Goal: Transaction & Acquisition: Purchase product/service

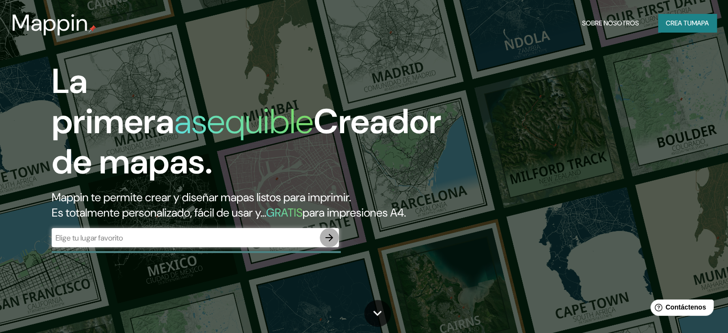
click at [327, 241] on icon "button" at bounding box center [329, 238] width 8 height 8
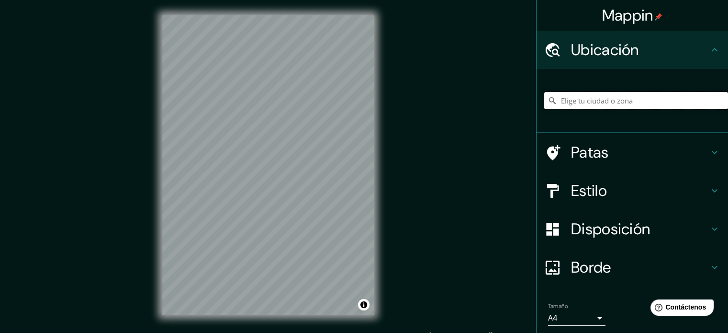
click at [601, 101] on input "Elige tu ciudad o zona" at bounding box center [636, 100] width 184 height 17
click at [591, 101] on input "Elige tu ciudad o zona" at bounding box center [636, 100] width 184 height 17
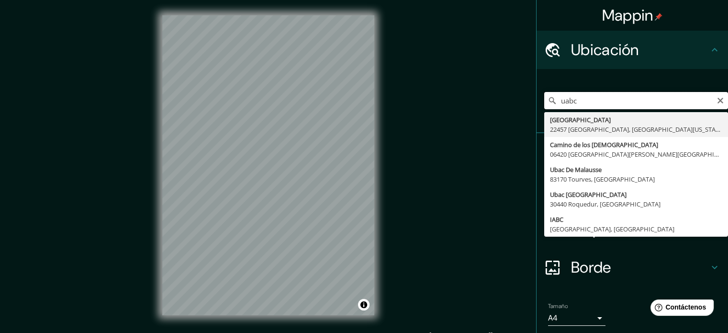
type input "uabc"
click at [586, 101] on input "uabc" at bounding box center [636, 100] width 184 height 17
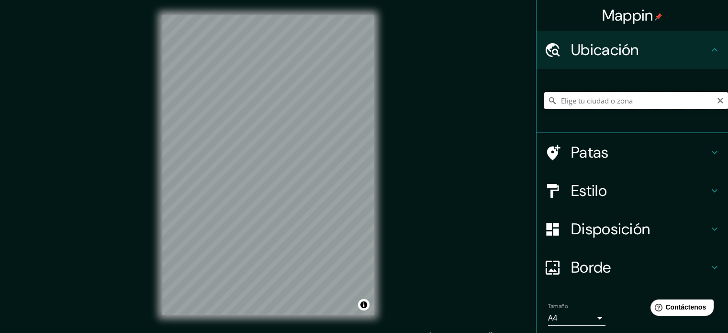
paste input "32.45458697386148, -116.68616333083914"
type input "32.45458697386148, -116.68616333083914"
click at [595, 86] on div "32.45458697386148, -116.68616333083914 No se encontraron resultados" at bounding box center [636, 101] width 184 height 48
click at [708, 99] on input "32.45458697386148, -116.68616333083914" at bounding box center [636, 100] width 184 height 17
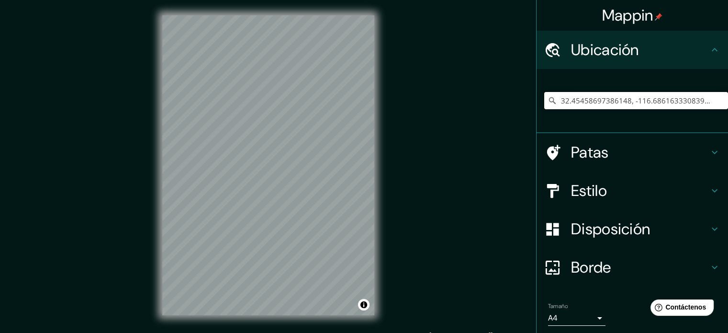
click at [708, 99] on input "32.45458697386148, -116.68616333083914" at bounding box center [636, 100] width 184 height 17
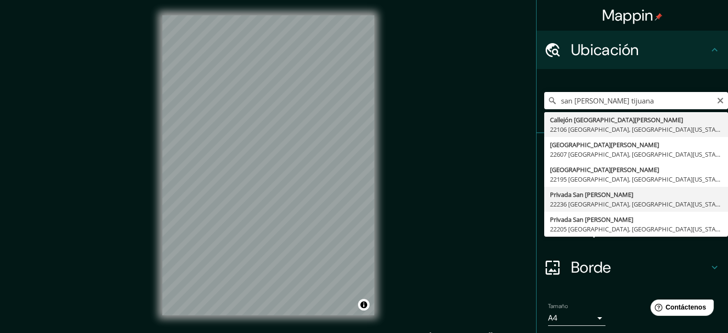
type input "Privada [GEOGRAPHIC_DATA][PERSON_NAME], 22236 [GEOGRAPHIC_DATA], [GEOGRAPHIC_DA…"
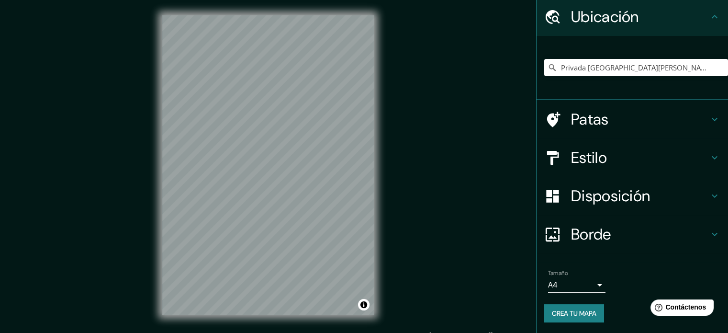
scroll to position [12, 0]
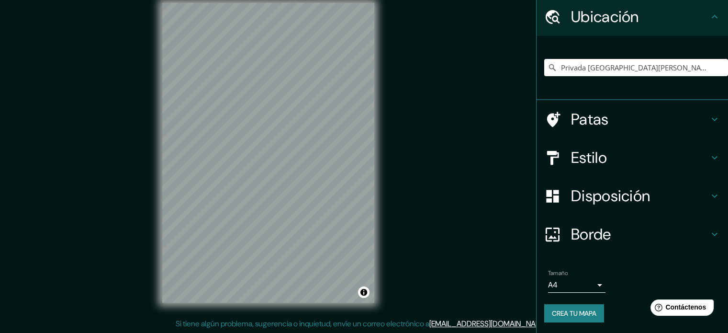
click at [610, 160] on h4 "Estilo" at bounding box center [640, 157] width 138 height 19
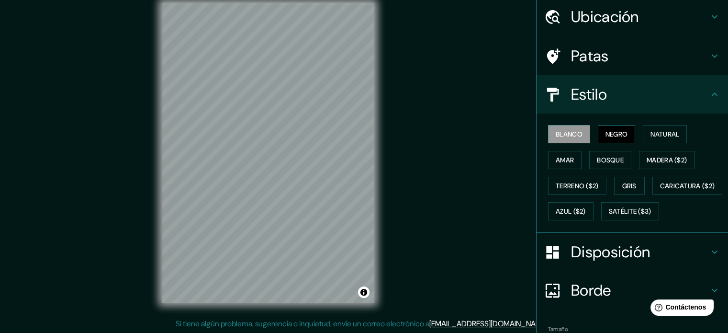
click at [605, 140] on button "Negro" at bounding box center [617, 134] width 38 height 18
click at [633, 136] on div "Blanco Negro Natural [PERSON_NAME] ($2) Terreno ($2) Gris Caricatura ($2) Azul …" at bounding box center [636, 172] width 184 height 103
click at [643, 134] on button "Natural" at bounding box center [665, 134] width 44 height 18
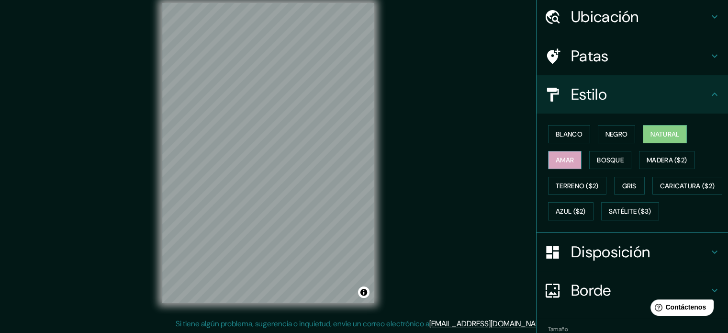
click at [565, 158] on font "Amar" at bounding box center [565, 160] width 18 height 9
click at [597, 160] on font "Bosque" at bounding box center [610, 160] width 27 height 9
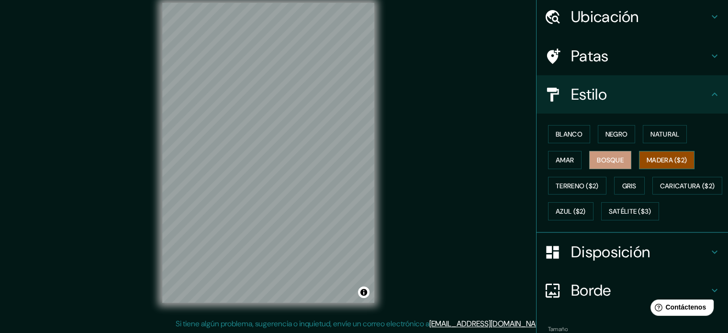
click at [639, 156] on button "Madera ($2)" at bounding box center [667, 160] width 56 height 18
click at [586, 207] on font "Azul ($2)" at bounding box center [571, 211] width 30 height 9
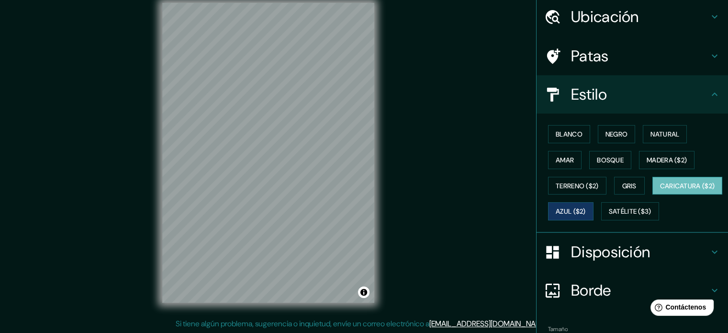
click at [660, 190] on font "Caricatura ($2)" at bounding box center [687, 185] width 55 height 9
click at [578, 189] on font "Terreno ($2)" at bounding box center [577, 185] width 43 height 12
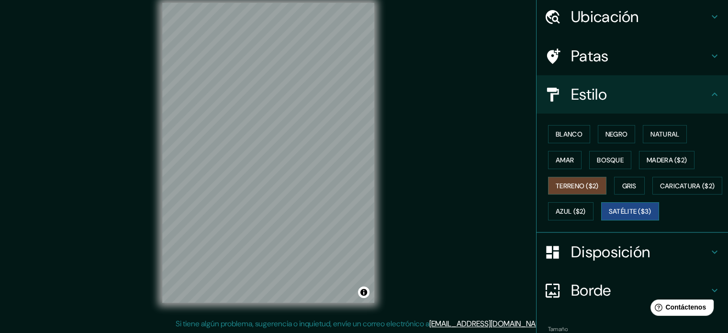
click at [609, 216] on font "Satélite ($3)" at bounding box center [630, 211] width 43 height 9
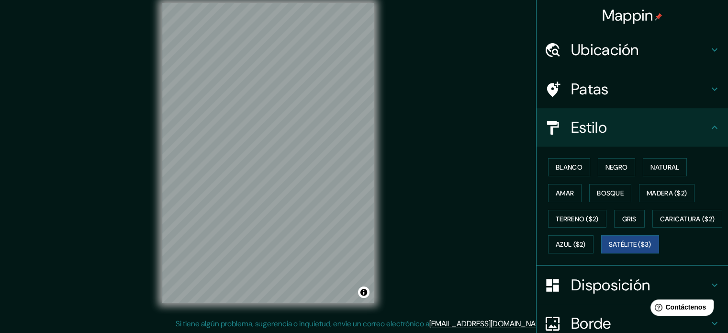
scroll to position [0, 0]
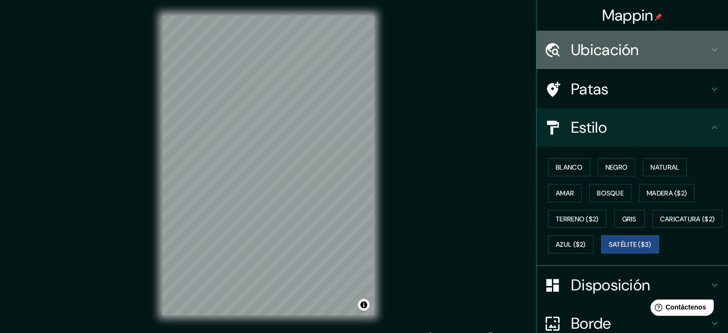
click at [612, 61] on div "Ubicación" at bounding box center [631, 50] width 191 height 38
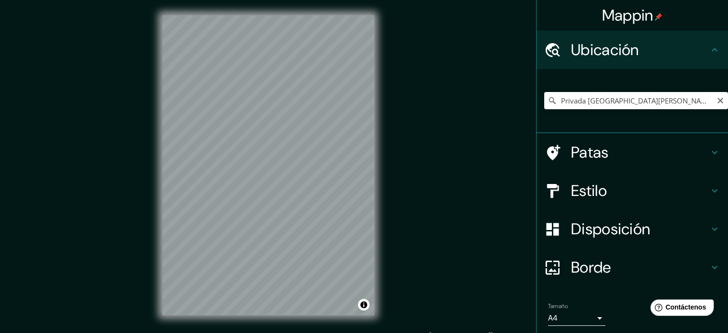
click at [622, 96] on input "Privada [GEOGRAPHIC_DATA][PERSON_NAME], 22236 [GEOGRAPHIC_DATA], [GEOGRAPHIC_DA…" at bounding box center [636, 100] width 184 height 17
click at [568, 101] on input "Privada [GEOGRAPHIC_DATA][PERSON_NAME], 22236 [GEOGRAPHIC_DATA], [GEOGRAPHIC_DA…" at bounding box center [636, 100] width 184 height 17
click at [569, 101] on input "Privada [GEOGRAPHIC_DATA][PERSON_NAME], 22236 [GEOGRAPHIC_DATA], [GEOGRAPHIC_DA…" at bounding box center [636, 100] width 184 height 17
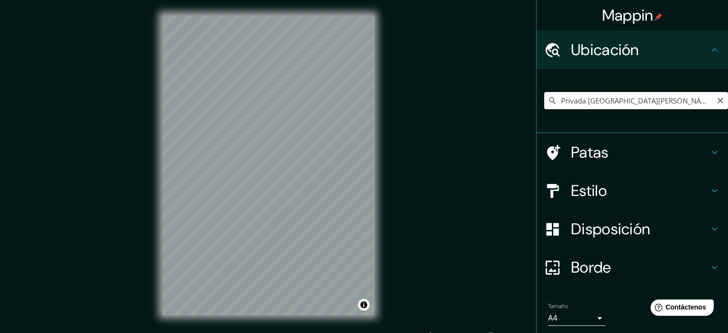
click at [569, 101] on input "Privada [GEOGRAPHIC_DATA][PERSON_NAME], 22236 [GEOGRAPHIC_DATA], [GEOGRAPHIC_DA…" at bounding box center [636, 100] width 184 height 17
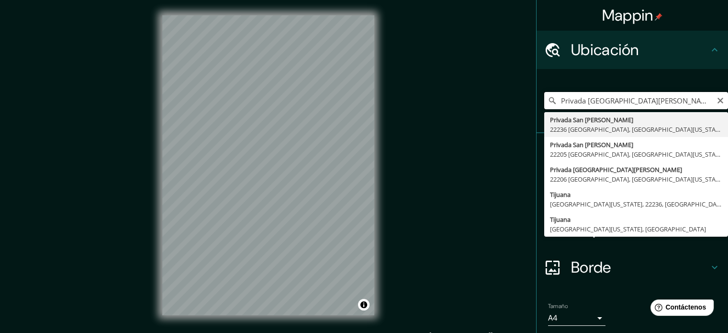
click at [580, 105] on input "Privada [GEOGRAPHIC_DATA][PERSON_NAME], 22236 [GEOGRAPHIC_DATA], [GEOGRAPHIC_DA…" at bounding box center [636, 100] width 184 height 17
click at [591, 97] on input "Privada [GEOGRAPHIC_DATA][PERSON_NAME], 22236 [GEOGRAPHIC_DATA], [GEOGRAPHIC_DA…" at bounding box center [636, 100] width 184 height 17
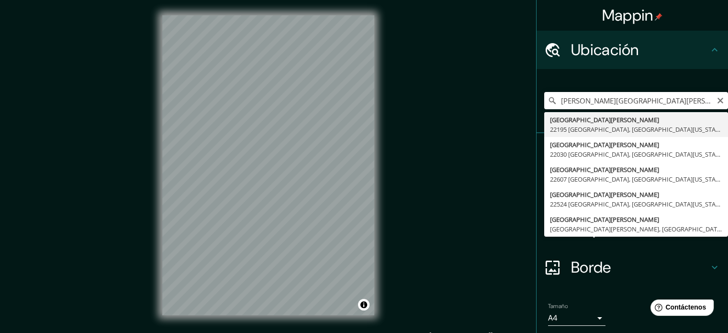
type input "[GEOGRAPHIC_DATA][PERSON_NAME], [GEOGRAPHIC_DATA][US_STATE], [GEOGRAPHIC_DATA]"
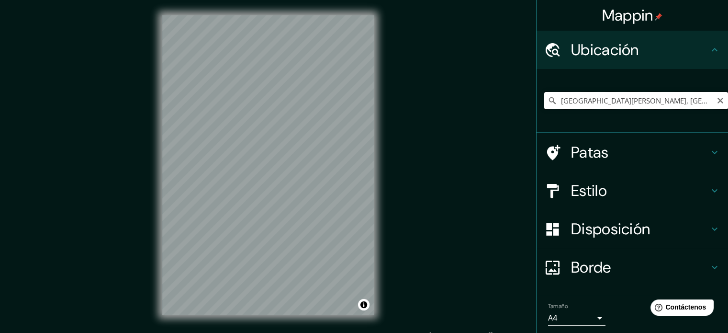
click at [586, 100] on input "[GEOGRAPHIC_DATA][PERSON_NAME], [GEOGRAPHIC_DATA][US_STATE], [GEOGRAPHIC_DATA]" at bounding box center [636, 100] width 184 height 17
click at [586, 99] on input "[GEOGRAPHIC_DATA][PERSON_NAME], [GEOGRAPHIC_DATA][US_STATE], [GEOGRAPHIC_DATA]" at bounding box center [636, 100] width 184 height 17
click at [587, 100] on input "[GEOGRAPHIC_DATA][PERSON_NAME], [GEOGRAPHIC_DATA][US_STATE], [GEOGRAPHIC_DATA]" at bounding box center [636, 100] width 184 height 17
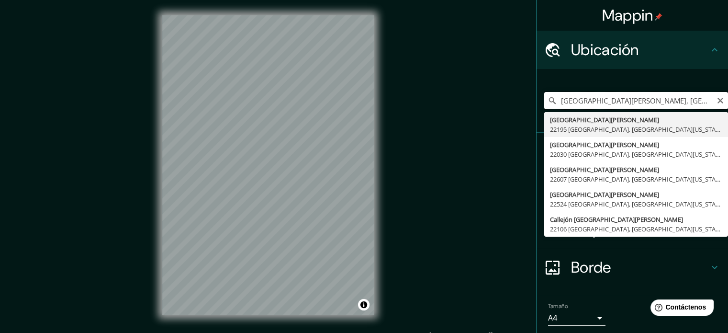
click at [706, 102] on input "[GEOGRAPHIC_DATA][PERSON_NAME], [GEOGRAPHIC_DATA][US_STATE], [GEOGRAPHIC_DATA]" at bounding box center [636, 100] width 184 height 17
drag, startPoint x: 698, startPoint y: 99, endPoint x: 699, endPoint y: 89, distance: 10.5
click at [698, 99] on input "[GEOGRAPHIC_DATA][PERSON_NAME], [GEOGRAPHIC_DATA][US_STATE], [GEOGRAPHIC_DATA]" at bounding box center [636, 100] width 184 height 17
click at [716, 98] on icon "Claro" at bounding box center [720, 101] width 8 height 8
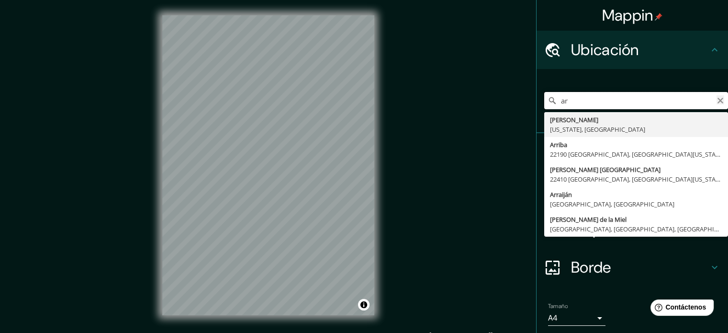
type input "a"
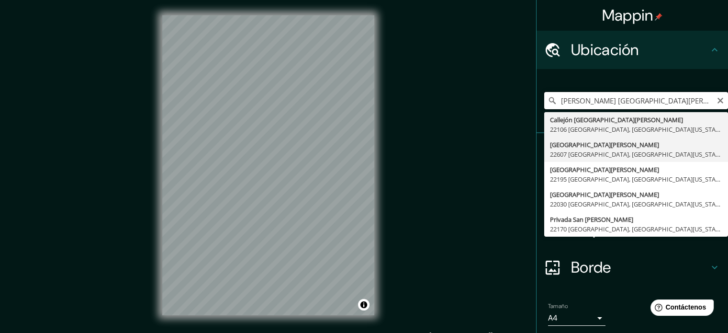
scroll to position [33, 0]
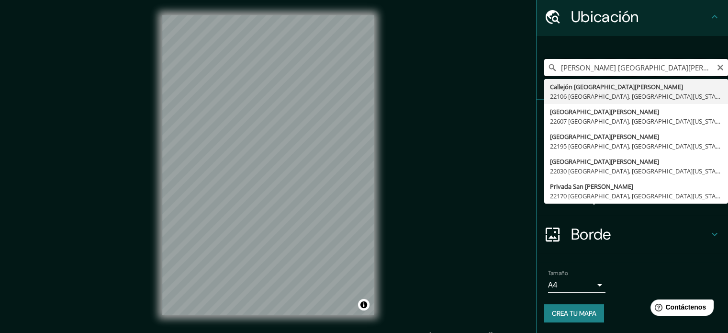
type input "[PERSON_NAME] [GEOGRAPHIC_DATA][PERSON_NAME]"
click at [704, 68] on input "[PERSON_NAME] [GEOGRAPHIC_DATA][PERSON_NAME]" at bounding box center [636, 67] width 184 height 17
click at [716, 66] on icon "Claro" at bounding box center [720, 68] width 8 height 8
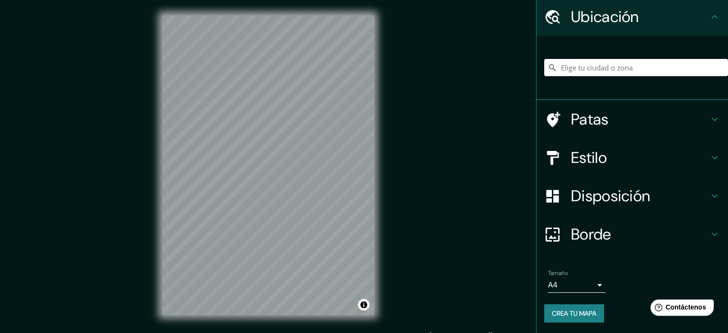
paste input "[GEOGRAPHIC_DATA][PERSON_NAME], [PERSON_NAME][GEOGRAPHIC_DATA][PERSON_NAME], 22…"
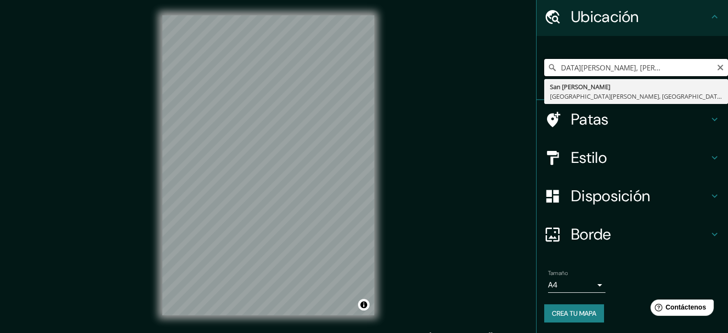
click at [691, 70] on input "[GEOGRAPHIC_DATA][PERSON_NAME], [PERSON_NAME][GEOGRAPHIC_DATA][PERSON_NAME], 22…" at bounding box center [636, 67] width 184 height 17
type input "San [PERSON_NAME], [GEOGRAPHIC_DATA][PERSON_NAME], [GEOGRAPHIC_DATA]"
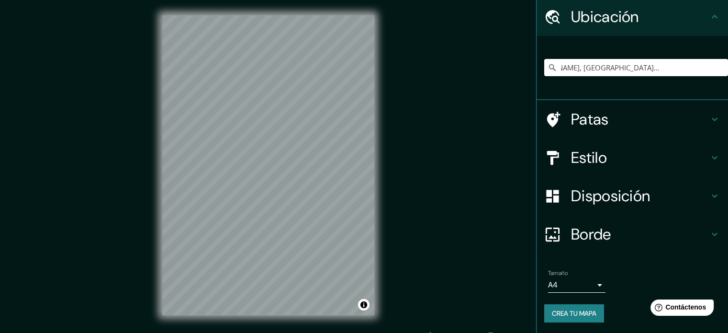
scroll to position [0, 0]
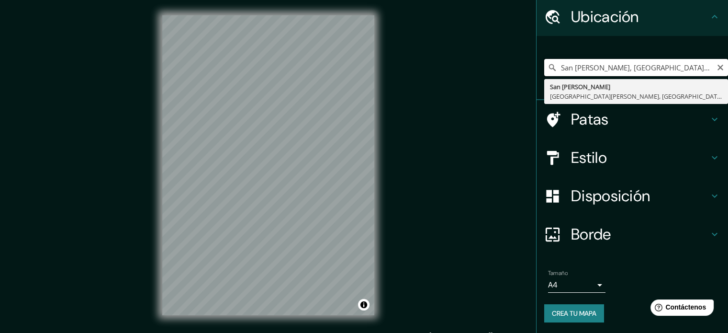
drag, startPoint x: 619, startPoint y: 61, endPoint x: 651, endPoint y: 67, distance: 32.2
click at [618, 61] on input "San [PERSON_NAME], [GEOGRAPHIC_DATA][PERSON_NAME], [GEOGRAPHIC_DATA]" at bounding box center [636, 67] width 184 height 17
click at [719, 67] on input "San [PERSON_NAME], [GEOGRAPHIC_DATA][PERSON_NAME], [GEOGRAPHIC_DATA]" at bounding box center [636, 67] width 184 height 17
click at [716, 69] on icon "Claro" at bounding box center [720, 68] width 8 height 8
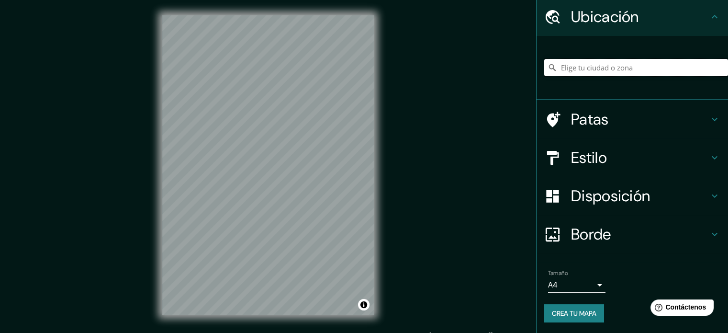
paste input "[GEOGRAPHIC_DATA][PERSON_NAME], [PERSON_NAME][GEOGRAPHIC_DATA][PERSON_NAME], 22…"
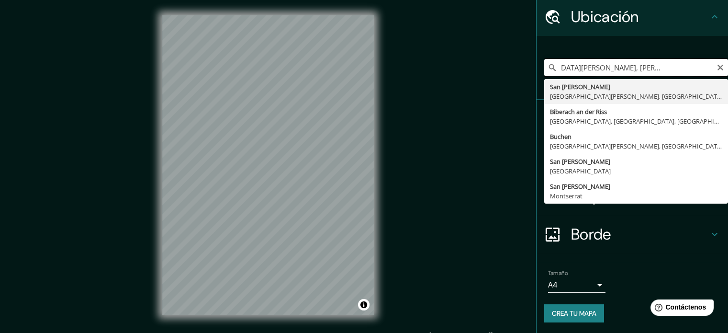
click at [658, 70] on input "[GEOGRAPHIC_DATA][PERSON_NAME], [PERSON_NAME][GEOGRAPHIC_DATA][PERSON_NAME], 22…" at bounding box center [636, 67] width 184 height 17
drag, startPoint x: 619, startPoint y: 68, endPoint x: 712, endPoint y: 72, distance: 93.4
click at [712, 72] on input "[GEOGRAPHIC_DATA][PERSON_NAME], [PERSON_NAME][GEOGRAPHIC_DATA][PERSON_NAME], 22…" at bounding box center [636, 67] width 184 height 17
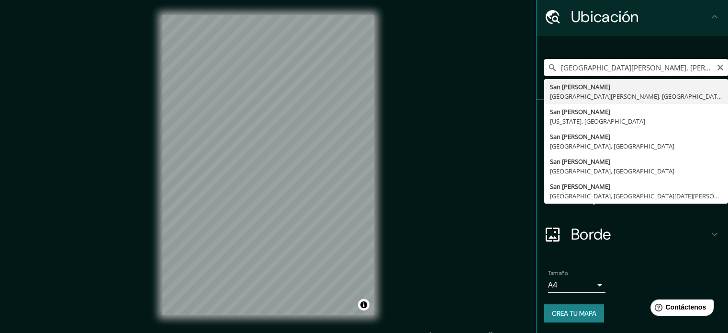
type input "[GEOGRAPHIC_DATA][PERSON_NAME], [PERSON_NAME][GEOGRAPHIC_DATA][PERSON_NAME], 22…"
click at [717, 67] on icon "Claro" at bounding box center [720, 68] width 6 height 6
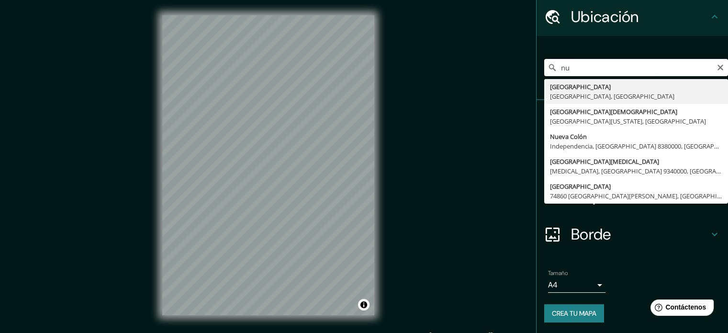
type input "n"
type input "v"
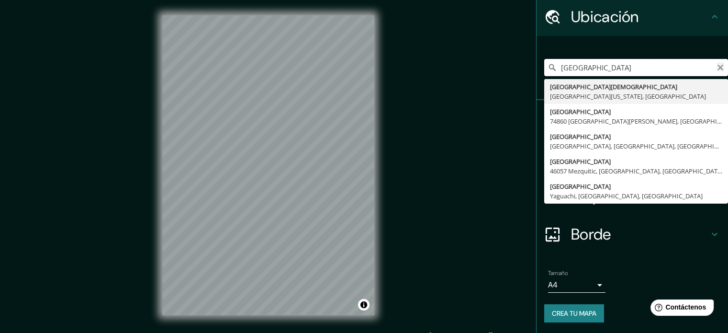
type input "[GEOGRAPHIC_DATA]"
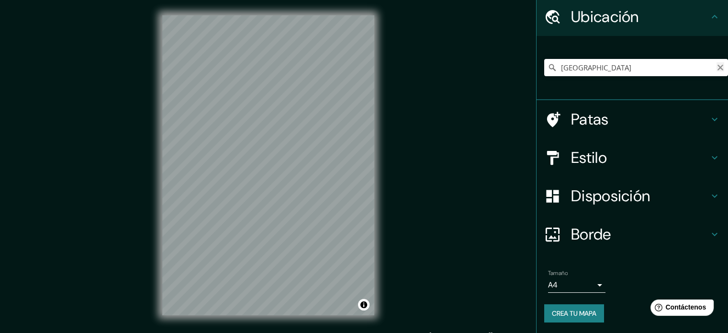
click at [716, 65] on icon "Claro" at bounding box center [720, 68] width 8 height 8
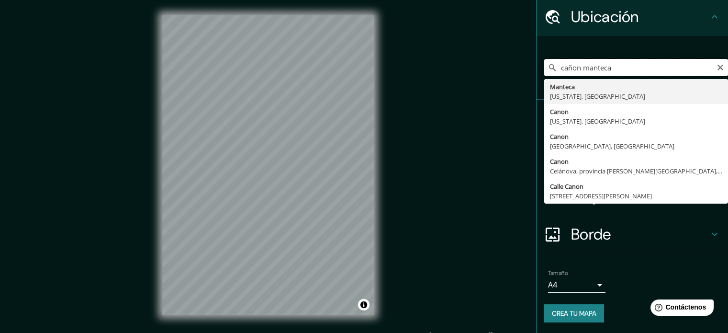
type input "cañon manteca"
click at [716, 67] on icon "Claro" at bounding box center [720, 68] width 8 height 8
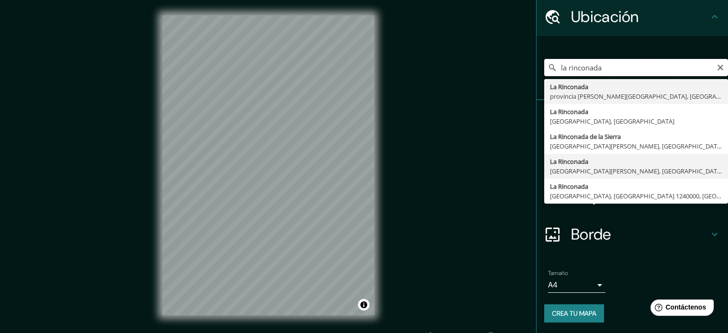
scroll to position [12, 0]
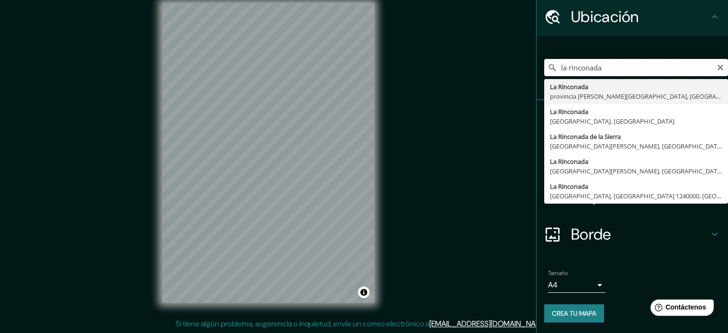
type input "la rinconada"
click at [716, 66] on icon "Claro" at bounding box center [720, 68] width 8 height 8
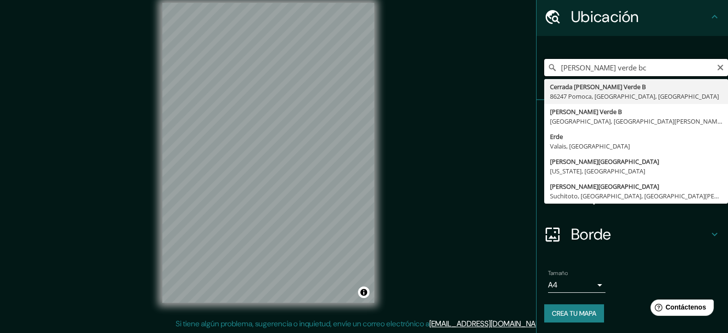
type input "[PERSON_NAME] verde bc"
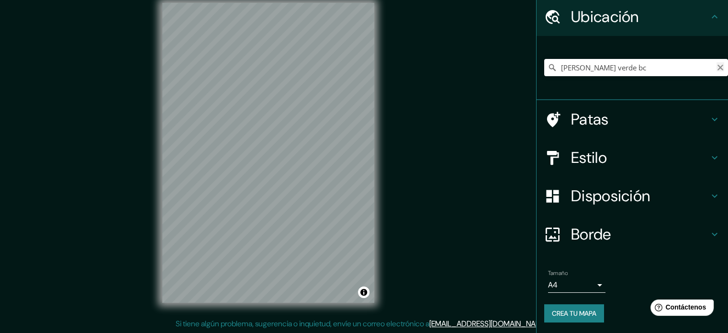
click at [716, 68] on icon "Claro" at bounding box center [720, 68] width 8 height 8
paste input "Rancho [PERSON_NAME] 22263 B.C."
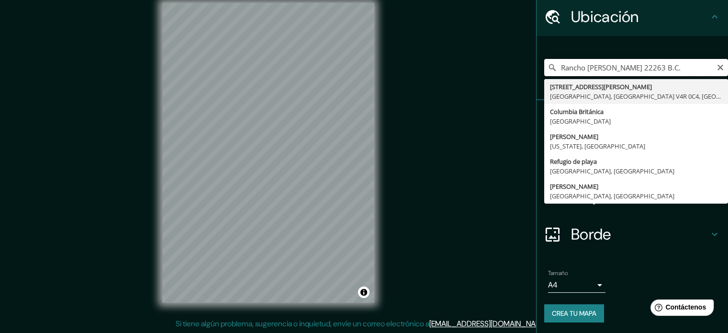
type input "Rancho [PERSON_NAME] 22263 B.C."
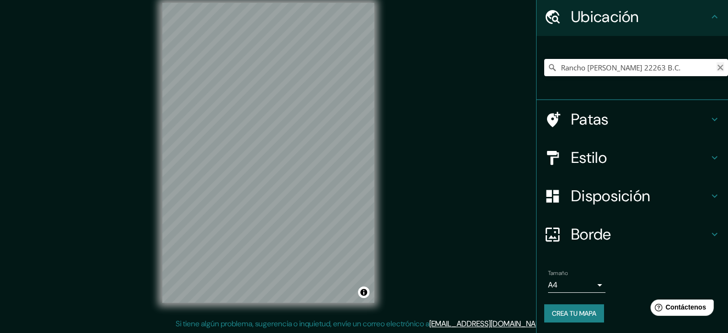
click at [717, 65] on icon "Claro" at bounding box center [720, 68] width 6 height 6
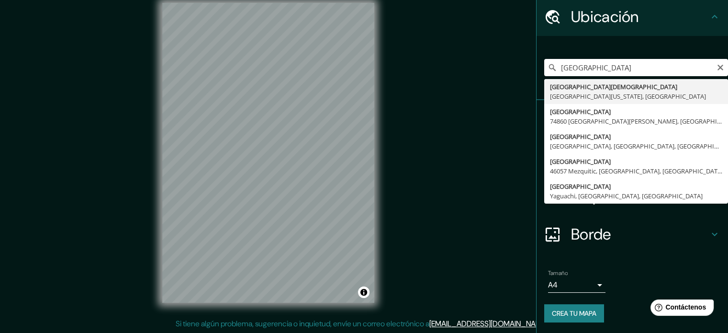
type input "[GEOGRAPHIC_DATA][DEMOGRAPHIC_DATA], [GEOGRAPHIC_DATA][US_STATE], [GEOGRAPHIC_D…"
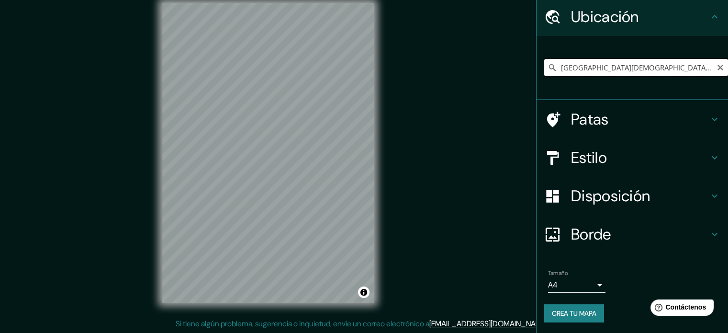
click at [675, 68] on input "[GEOGRAPHIC_DATA][DEMOGRAPHIC_DATA], [GEOGRAPHIC_DATA][US_STATE], [GEOGRAPHIC_D…" at bounding box center [636, 67] width 184 height 17
click at [690, 65] on input "[GEOGRAPHIC_DATA][DEMOGRAPHIC_DATA], [GEOGRAPHIC_DATA][US_STATE], [GEOGRAPHIC_D…" at bounding box center [636, 67] width 184 height 17
click at [689, 65] on input "[GEOGRAPHIC_DATA][DEMOGRAPHIC_DATA], [GEOGRAPHIC_DATA][US_STATE], [GEOGRAPHIC_D…" at bounding box center [636, 67] width 184 height 17
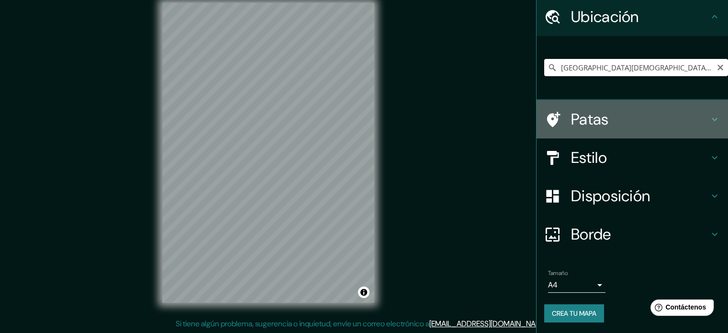
click at [591, 121] on font "Patas" at bounding box center [590, 119] width 38 height 20
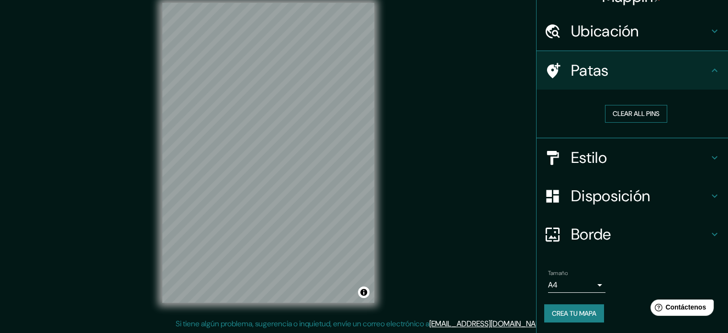
scroll to position [19, 0]
click at [599, 71] on font "Patas" at bounding box center [590, 70] width 38 height 20
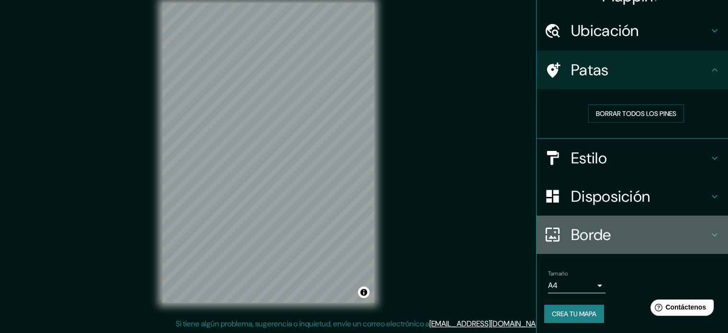
click at [615, 220] on div "Borde" at bounding box center [631, 234] width 191 height 38
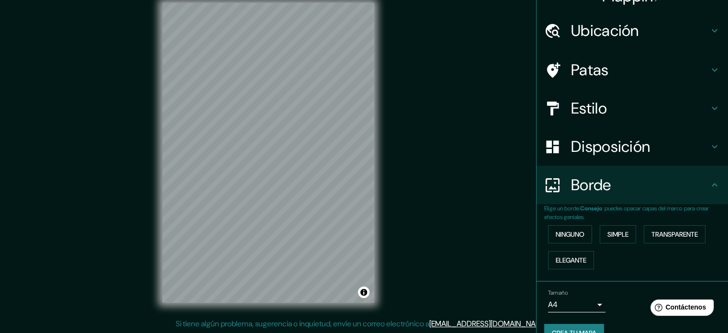
click at [600, 105] on font "Estilo" at bounding box center [589, 108] width 36 height 20
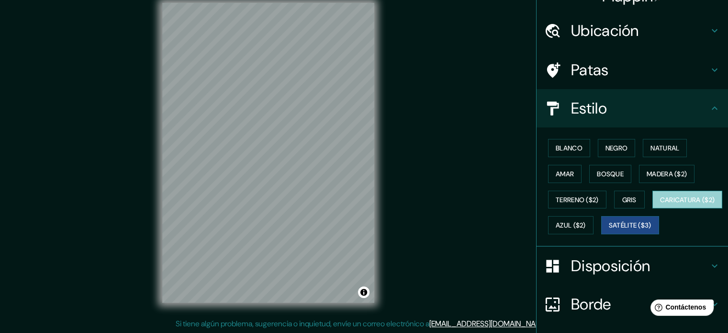
click at [652, 209] on button "Caricatura ($2)" at bounding box center [687, 199] width 70 height 18
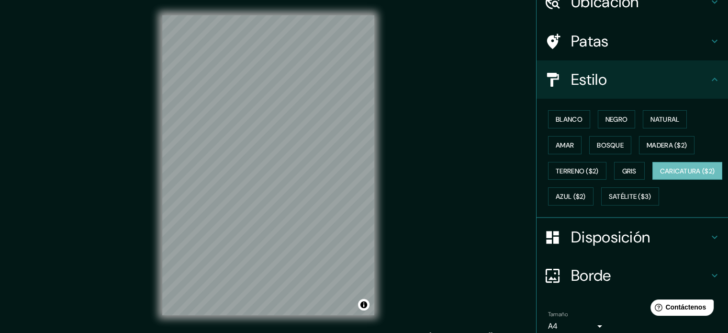
scroll to position [0, 0]
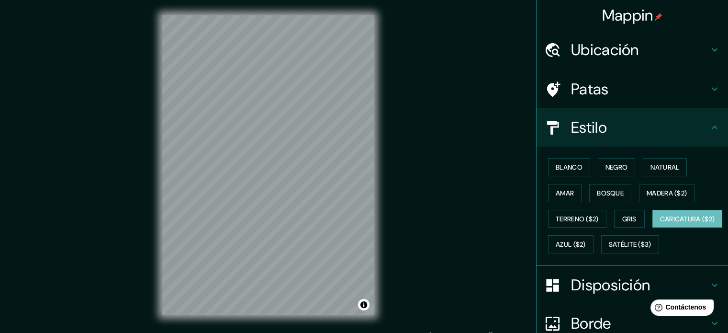
click at [623, 53] on font "Ubicación" at bounding box center [605, 50] width 68 height 20
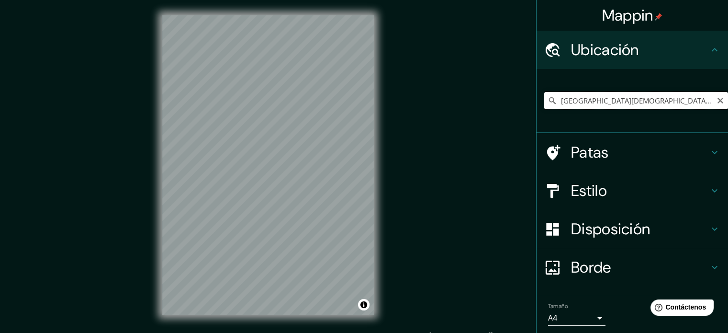
click at [666, 94] on input "[GEOGRAPHIC_DATA][DEMOGRAPHIC_DATA], [GEOGRAPHIC_DATA][US_STATE], [GEOGRAPHIC_D…" at bounding box center [636, 100] width 184 height 17
click at [270, 147] on div at bounding box center [271, 145] width 8 height 8
click at [243, 129] on div at bounding box center [243, 126] width 8 height 8
click at [692, 100] on input "[GEOGRAPHIC_DATA][DEMOGRAPHIC_DATA], [GEOGRAPHIC_DATA][US_STATE], [GEOGRAPHIC_D…" at bounding box center [636, 100] width 184 height 17
click at [716, 97] on icon "Claro" at bounding box center [720, 101] width 8 height 8
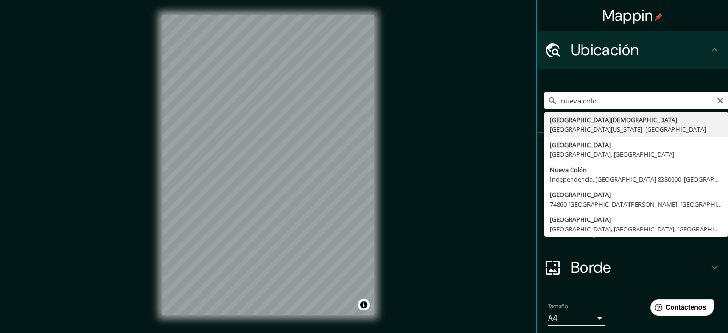
type input "[GEOGRAPHIC_DATA][DEMOGRAPHIC_DATA], [GEOGRAPHIC_DATA][US_STATE], [GEOGRAPHIC_D…"
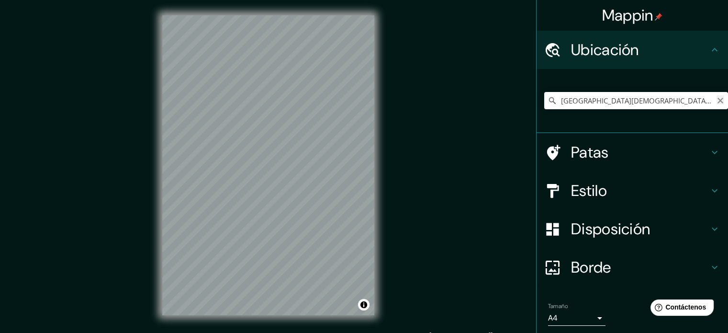
click at [716, 100] on icon "Claro" at bounding box center [720, 101] width 8 height 8
type input "[GEOGRAPHIC_DATA][US_STATE], [GEOGRAPHIC_DATA]"
click at [716, 97] on icon "Claro" at bounding box center [720, 101] width 8 height 8
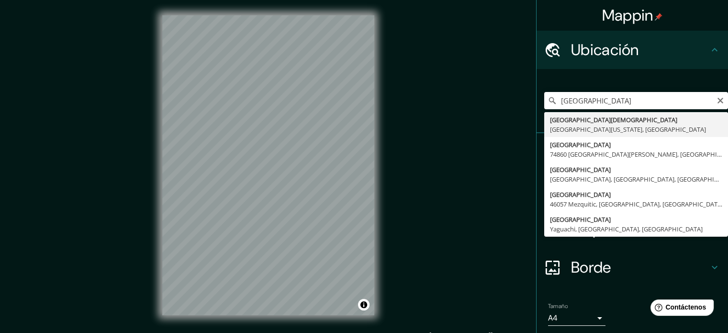
type input "[GEOGRAPHIC_DATA][DEMOGRAPHIC_DATA], [GEOGRAPHIC_DATA][US_STATE], [GEOGRAPHIC_D…"
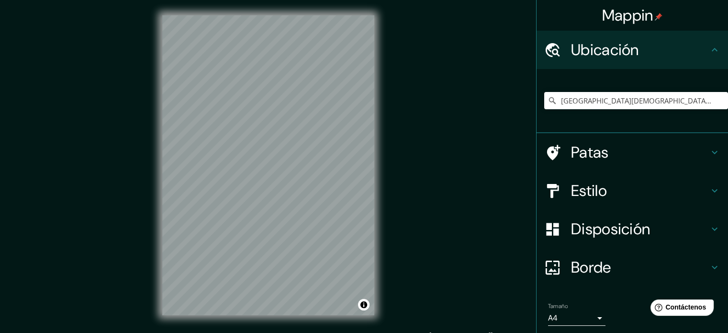
click at [130, 154] on div "Mappin Ubicación [GEOGRAPHIC_DATA], [GEOGRAPHIC_DATA][US_STATE], [GEOGRAPHIC_DA…" at bounding box center [364, 172] width 728 height 345
click at [651, 310] on html "Help Contáctenos" at bounding box center [680, 305] width 75 height 20
click at [602, 188] on h4 "Estilo" at bounding box center [640, 190] width 138 height 19
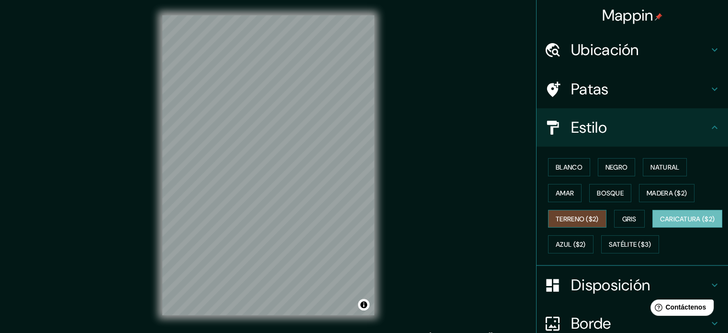
click at [587, 217] on font "Terreno ($2)" at bounding box center [577, 218] width 43 height 9
click at [625, 222] on font "Gris" at bounding box center [629, 218] width 14 height 9
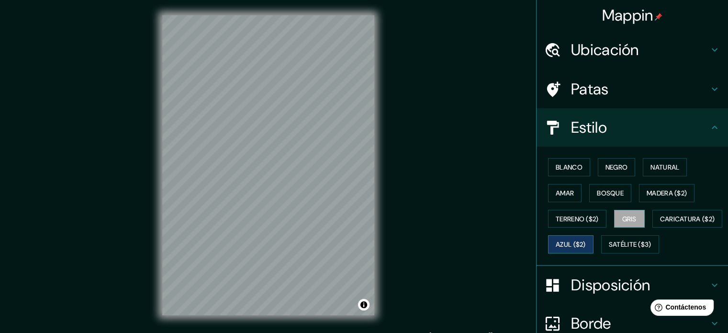
click at [586, 241] on font "Azul ($2)" at bounding box center [571, 244] width 30 height 9
click at [609, 250] on font "Satélite ($3)" at bounding box center [630, 244] width 43 height 12
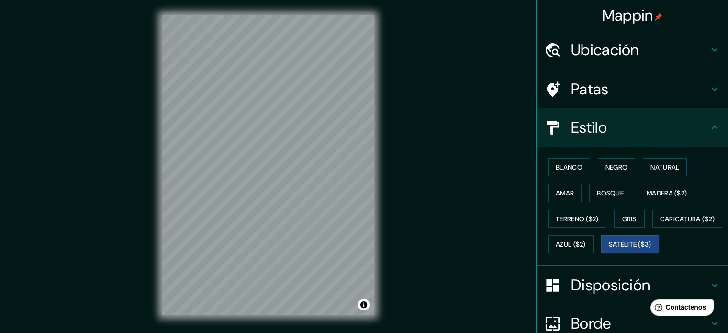
drag, startPoint x: 505, startPoint y: 172, endPoint x: 509, endPoint y: 178, distance: 6.6
click at [352, 165] on div at bounding box center [353, 168] width 8 height 8
click at [580, 222] on font "Terreno ($2)" at bounding box center [577, 218] width 43 height 9
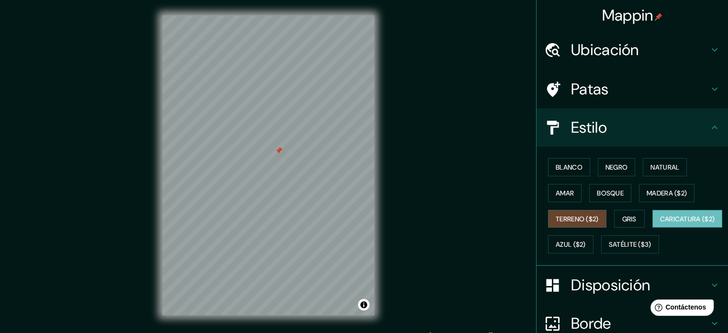
click at [660, 223] on font "Caricatura ($2)" at bounding box center [687, 218] width 55 height 9
click at [622, 216] on font "Gris" at bounding box center [629, 218] width 14 height 9
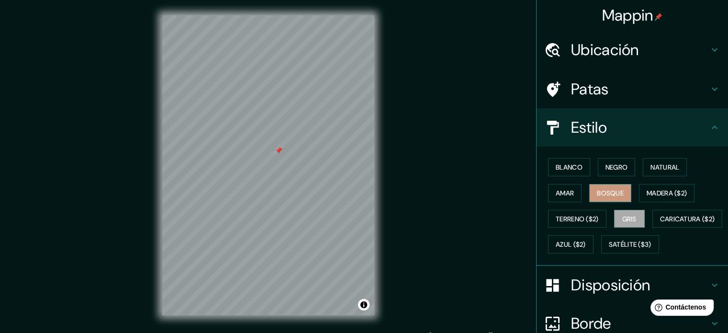
click at [607, 197] on font "Bosque" at bounding box center [610, 193] width 27 height 12
click at [565, 196] on font "Amar" at bounding box center [565, 193] width 18 height 9
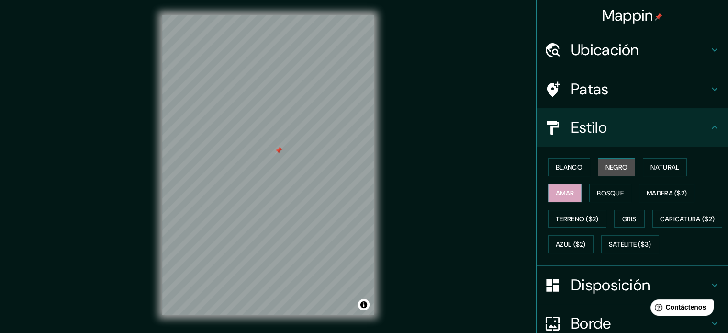
click at [605, 171] on font "Negro" at bounding box center [616, 167] width 22 height 12
click at [574, 172] on font "Blanco" at bounding box center [569, 167] width 27 height 12
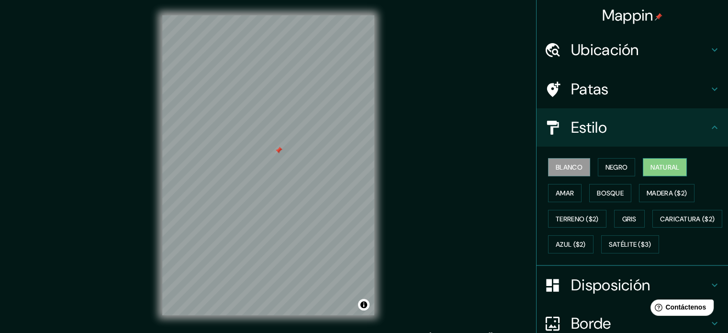
click at [651, 161] on font "Natural" at bounding box center [664, 167] width 29 height 12
click at [660, 193] on font "Madera ($2)" at bounding box center [666, 193] width 40 height 9
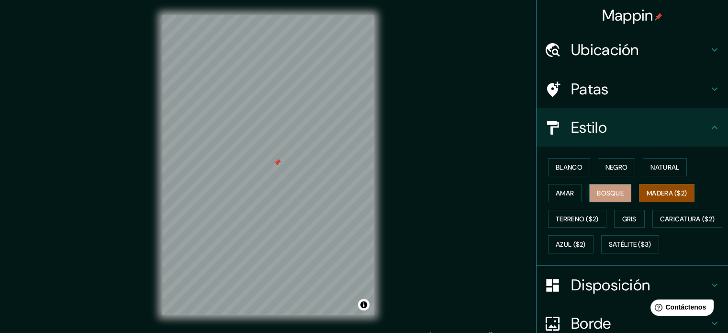
click at [611, 189] on font "Bosque" at bounding box center [610, 193] width 27 height 9
click at [569, 189] on button "Amar" at bounding box center [564, 193] width 33 height 18
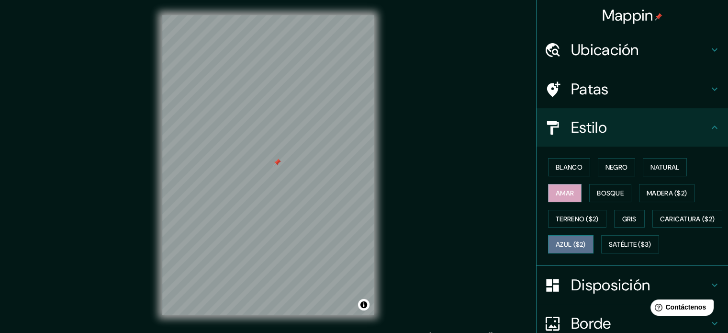
click at [586, 243] on font "Azul ($2)" at bounding box center [571, 244] width 30 height 9
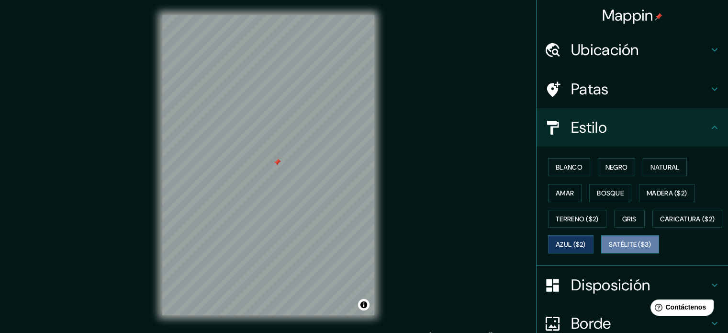
click at [609, 249] on font "Satélite ($3)" at bounding box center [630, 244] width 43 height 9
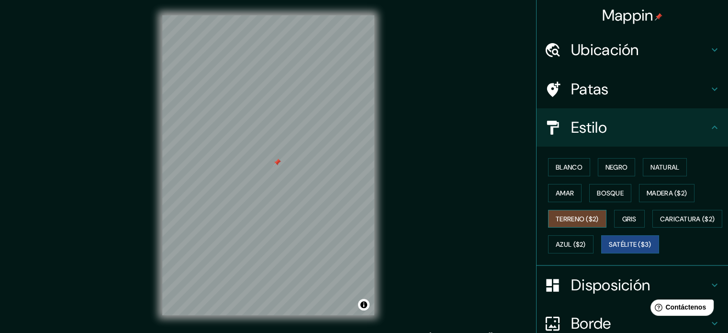
click at [593, 225] on button "Terreno ($2)" at bounding box center [577, 219] width 58 height 18
click at [614, 215] on button "Gris" at bounding box center [629, 219] width 31 height 18
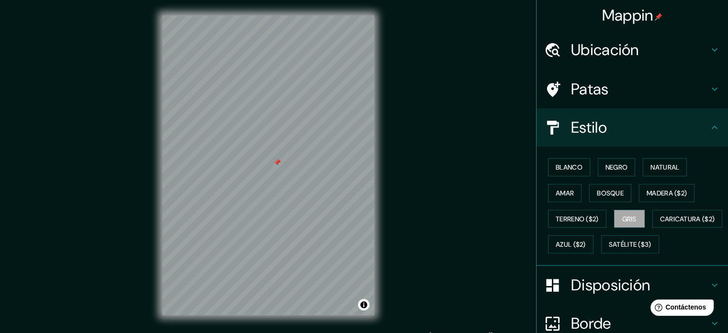
scroll to position [12, 0]
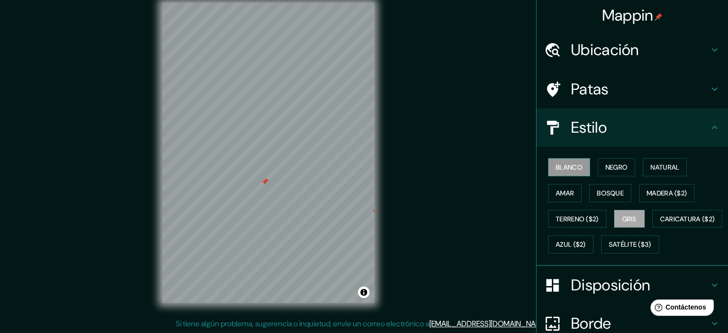
click at [558, 164] on font "Blanco" at bounding box center [569, 167] width 27 height 9
click at [621, 161] on font "Negro" at bounding box center [616, 167] width 22 height 12
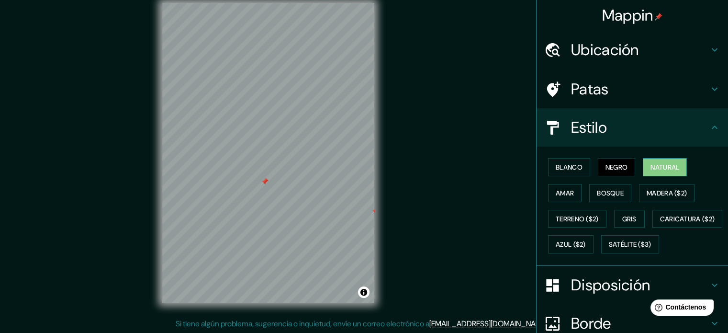
click at [660, 165] on font "Natural" at bounding box center [664, 167] width 29 height 9
click at [556, 195] on font "Amar" at bounding box center [565, 193] width 18 height 9
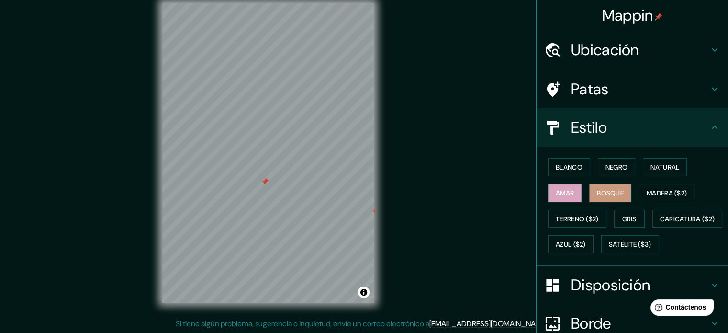
click at [597, 191] on font "Bosque" at bounding box center [610, 193] width 27 height 9
click at [559, 195] on font "Amar" at bounding box center [565, 193] width 18 height 9
click at [369, 181] on div at bounding box center [371, 182] width 8 height 8
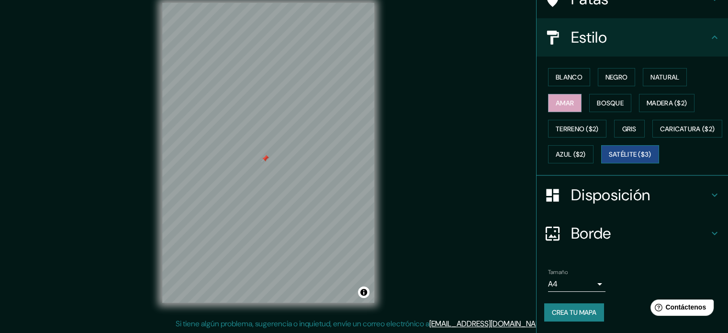
click at [609, 159] on font "Satélite ($3)" at bounding box center [630, 154] width 43 height 9
click at [660, 133] on font "Caricatura ($2)" at bounding box center [687, 128] width 55 height 9
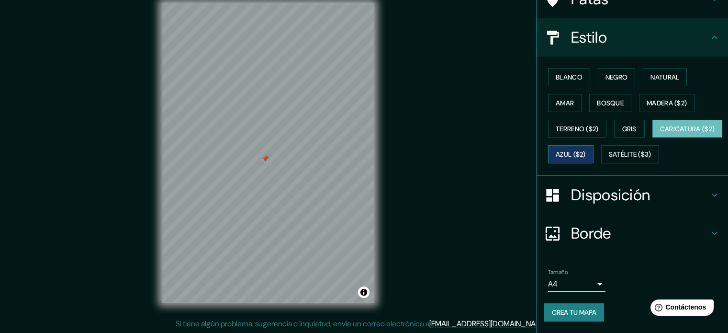
click at [586, 150] on font "Azul ($2)" at bounding box center [571, 154] width 30 height 9
click at [614, 120] on button "Gris" at bounding box center [629, 129] width 31 height 18
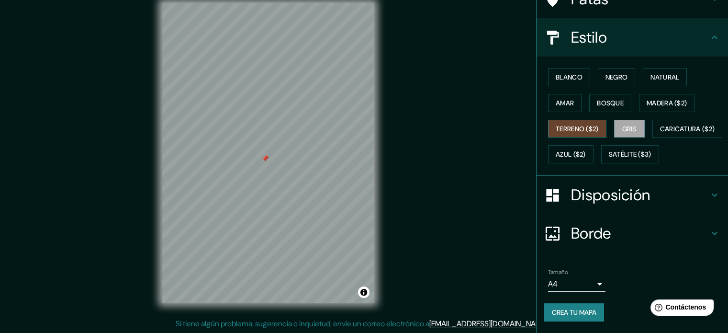
click at [578, 125] on font "Terreno ($2)" at bounding box center [577, 128] width 43 height 9
click at [609, 159] on font "Satélite ($3)" at bounding box center [630, 154] width 43 height 9
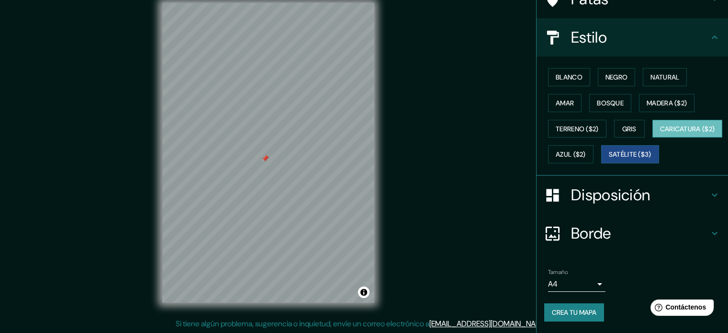
click at [652, 138] on button "Caricatura ($2)" at bounding box center [687, 129] width 70 height 18
click at [565, 124] on font "Terreno ($2)" at bounding box center [577, 128] width 43 height 9
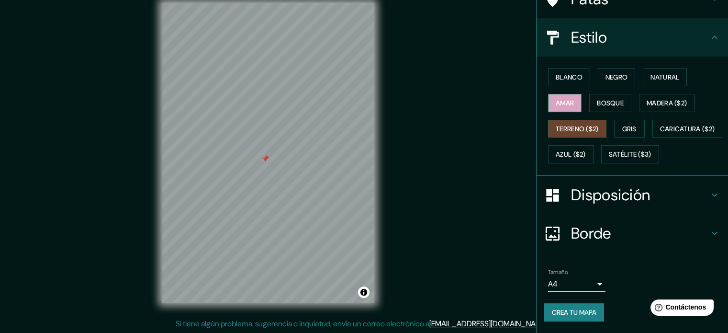
click at [560, 100] on font "Amar" at bounding box center [565, 103] width 18 height 9
click at [589, 99] on button "Bosque" at bounding box center [610, 103] width 42 height 18
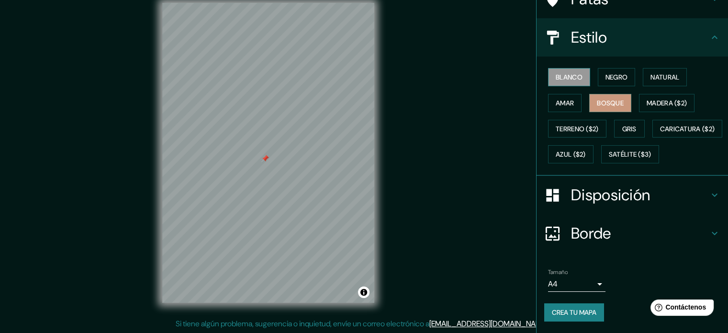
click at [566, 73] on font "Blanco" at bounding box center [569, 77] width 27 height 9
click at [598, 70] on button "Negro" at bounding box center [617, 77] width 38 height 18
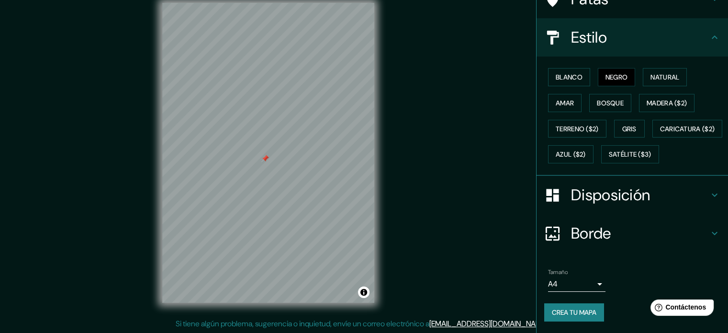
click at [634, 64] on div "Blanco Negro Natural [PERSON_NAME] ($2) Terreno ($2) Gris Caricatura ($2) Azul …" at bounding box center [636, 115] width 184 height 103
click at [645, 68] on button "Natural" at bounding box center [665, 77] width 44 height 18
click at [565, 101] on font "Amar" at bounding box center [565, 103] width 18 height 12
click at [589, 99] on button "Bosque" at bounding box center [610, 103] width 42 height 18
click at [565, 111] on div "Blanco Negro Natural [PERSON_NAME] ($2) Terreno ($2) Gris Caricatura ($2) Azul …" at bounding box center [636, 115] width 184 height 103
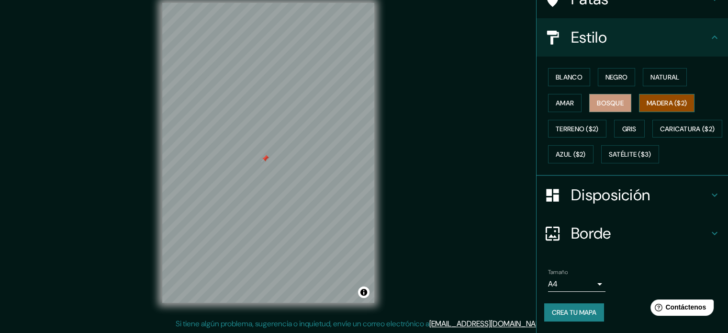
click at [648, 94] on button "Madera ($2)" at bounding box center [667, 103] width 56 height 18
click at [559, 101] on font "Amar" at bounding box center [565, 103] width 18 height 12
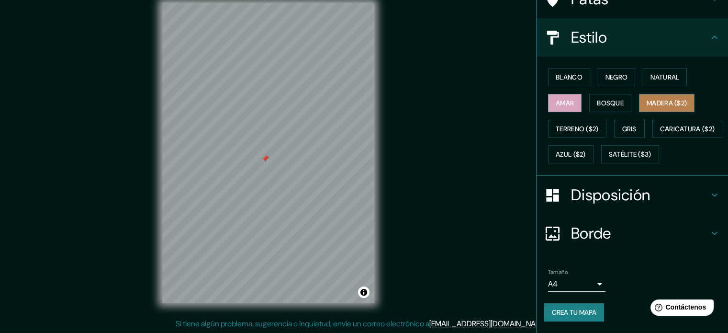
click at [656, 99] on font "Madera ($2)" at bounding box center [666, 103] width 40 height 9
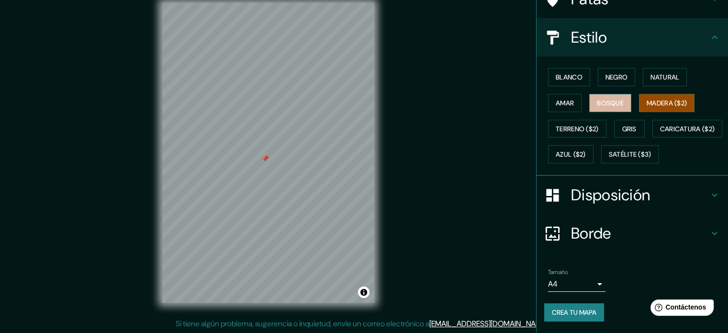
click at [589, 101] on button "Bosque" at bounding box center [610, 103] width 42 height 18
click at [647, 99] on font "Madera ($2)" at bounding box center [666, 103] width 40 height 9
click at [593, 145] on button "Azul ($2)" at bounding box center [570, 154] width 45 height 18
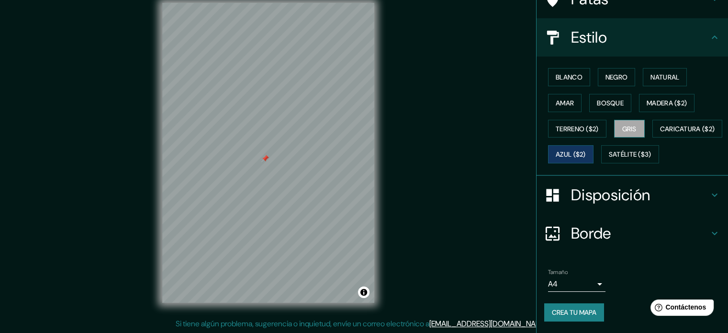
click at [630, 127] on font "Gris" at bounding box center [629, 128] width 14 height 12
click at [659, 102] on button "Madera ($2)" at bounding box center [667, 103] width 56 height 18
